Goal: Transaction & Acquisition: Subscribe to service/newsletter

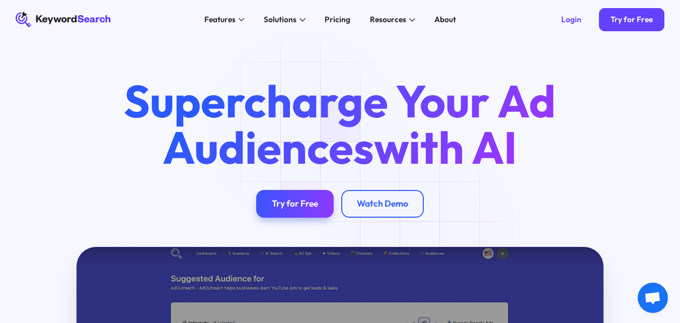
drag, startPoint x: 308, startPoint y: 128, endPoint x: 307, endPoint y: 122, distance: 6.1
click at [308, 129] on h1 "Supercharge Your Ad Audiences with AI" at bounding box center [340, 124] width 468 height 93
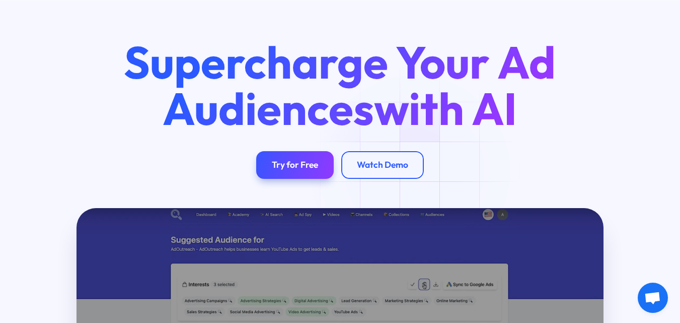
scroll to position [50, 0]
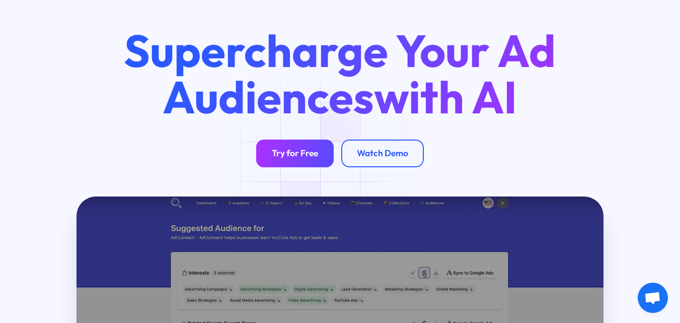
click at [321, 161] on link "Try for Free" at bounding box center [295, 153] width 78 height 27
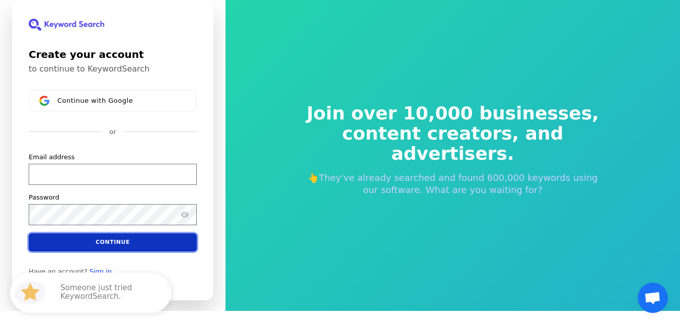
click at [133, 246] on button "Continue" at bounding box center [113, 242] width 168 height 18
